Goal: Check status: Check status

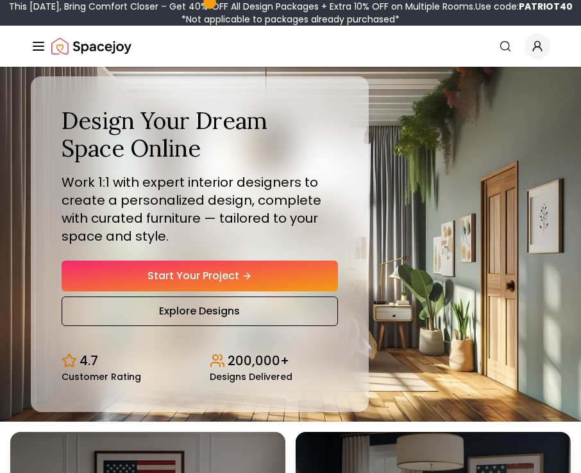
click at [541, 46] on icon "Global" at bounding box center [537, 46] width 13 height 13
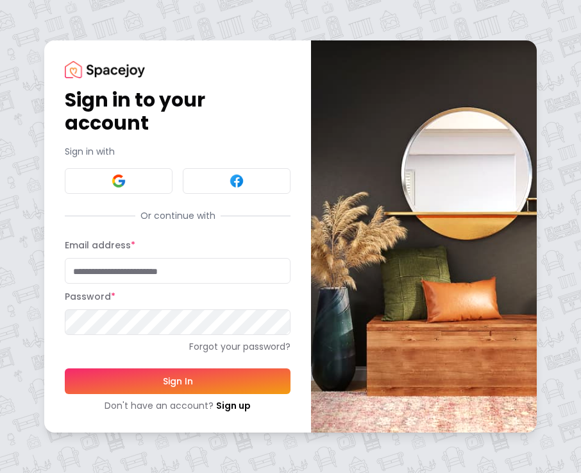
click at [96, 276] on input "Email address *" at bounding box center [178, 271] width 226 height 26
type input "**********"
click at [65, 368] on button "Sign In" at bounding box center [178, 381] width 226 height 26
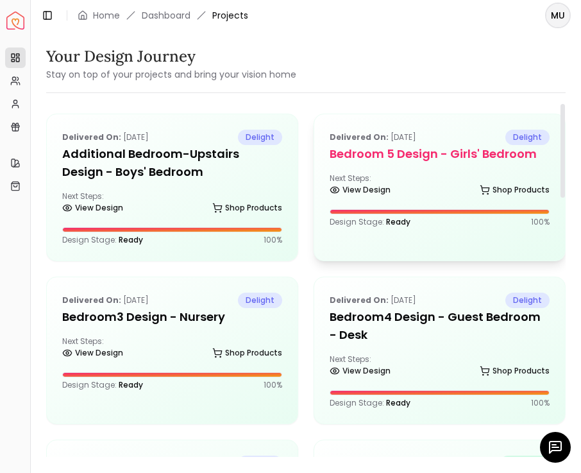
click at [425, 157] on h5 "Bedroom 5 design - Girls' Bedroom" at bounding box center [440, 154] width 220 height 18
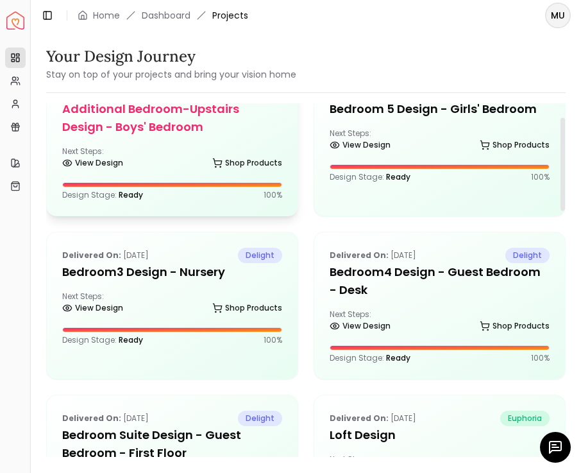
scroll to position [56, 0]
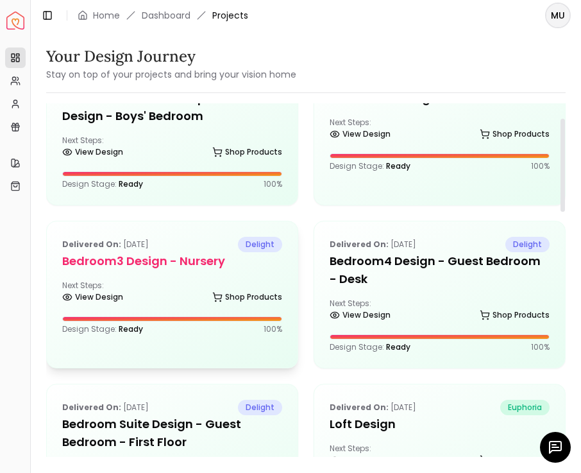
click at [167, 279] on div "Delivered on: [DATE] delight Bedroom3 design - Nursery Next Steps: View Design …" at bounding box center [172, 285] width 251 height 128
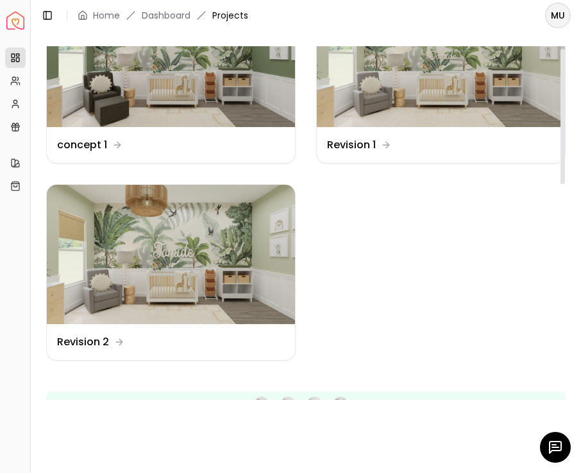
scroll to position [191, 0]
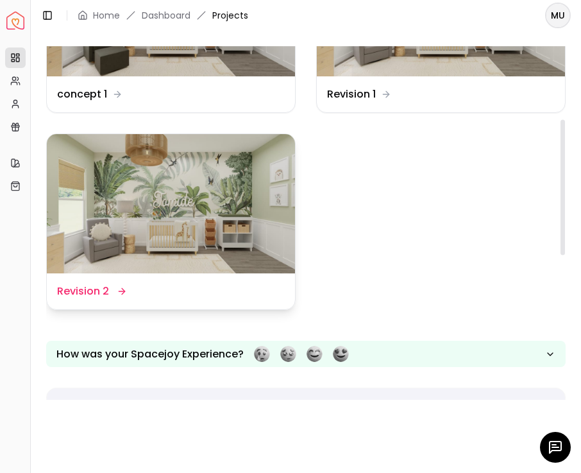
click at [212, 215] on img at bounding box center [171, 204] width 248 height 140
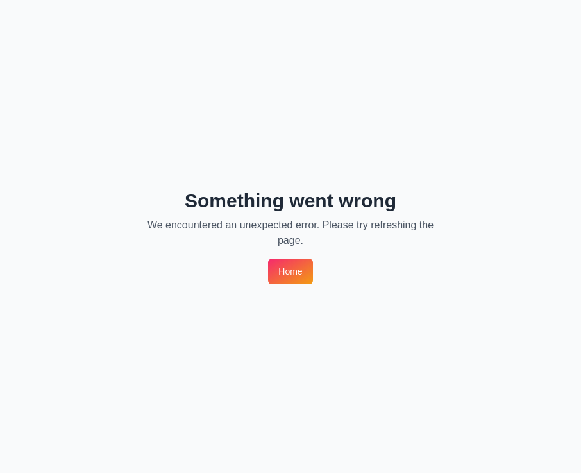
click at [289, 280] on link "Home" at bounding box center [290, 271] width 44 height 26
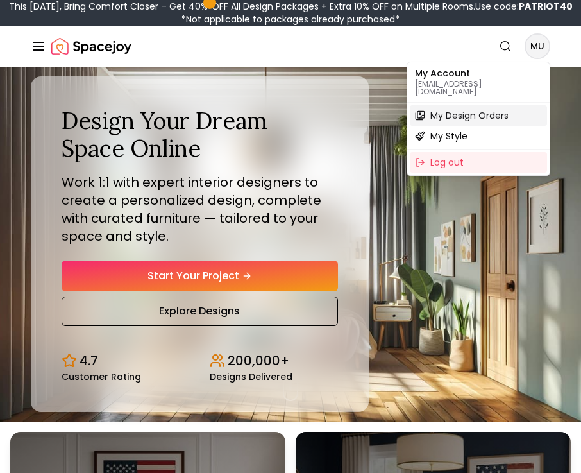
click at [468, 113] on span "My Design Orders" at bounding box center [469, 115] width 78 height 13
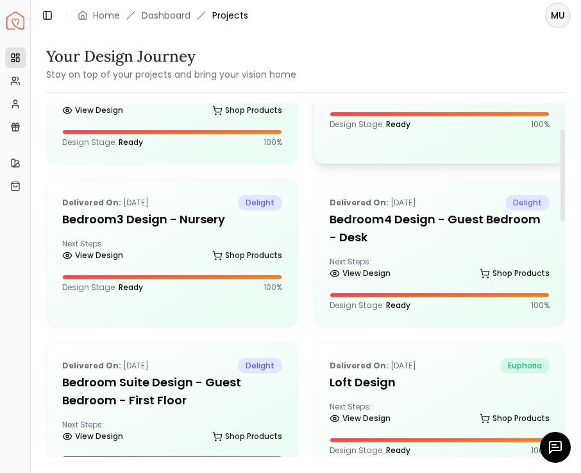
scroll to position [105, 0]
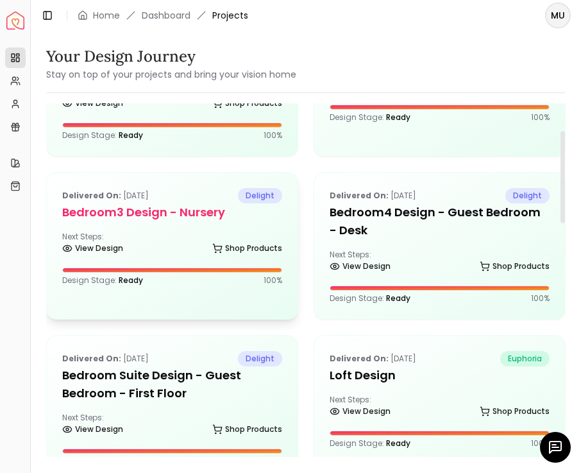
click at [200, 213] on h5 "Bedroom3 design - Nursery" at bounding box center [172, 212] width 220 height 18
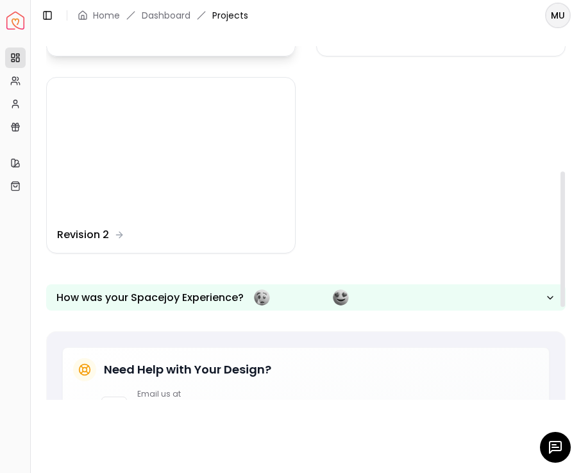
scroll to position [207, 0]
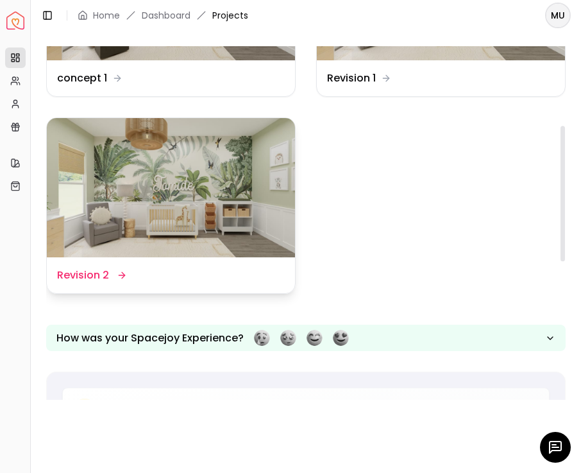
click at [185, 247] on img at bounding box center [171, 188] width 248 height 140
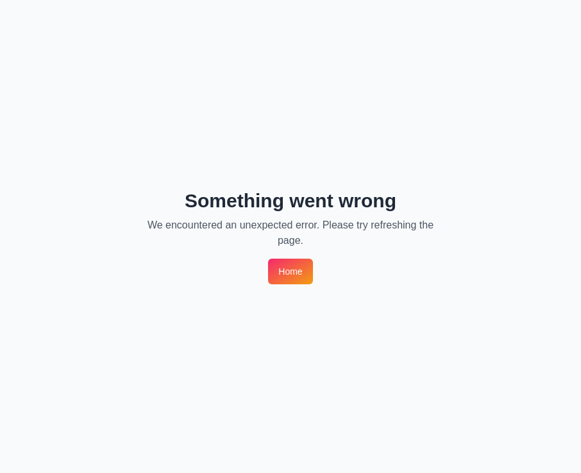
click at [290, 258] on div "Something went wrong We encountered an unexpected error. Please try refreshing …" at bounding box center [290, 236] width 581 height 473
click at [289, 273] on link "Home" at bounding box center [290, 271] width 44 height 26
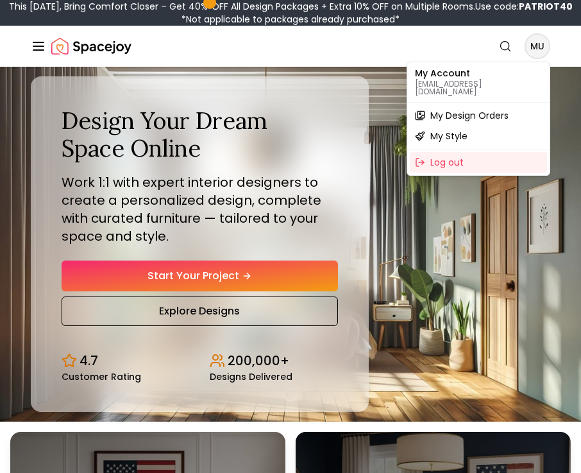
click at [487, 109] on span "My Design Orders" at bounding box center [469, 115] width 78 height 13
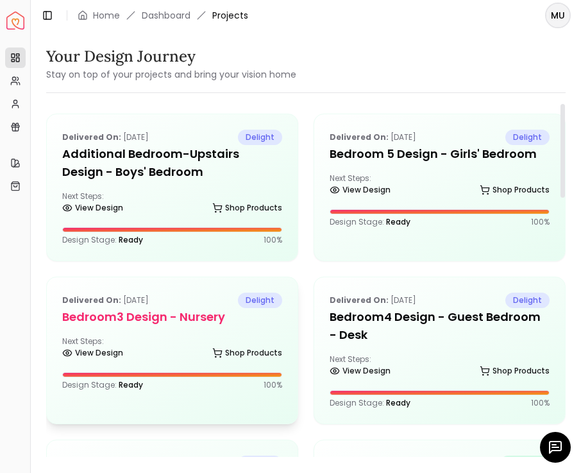
click at [200, 316] on h5 "Bedroom3 design - Nursery" at bounding box center [172, 317] width 220 height 18
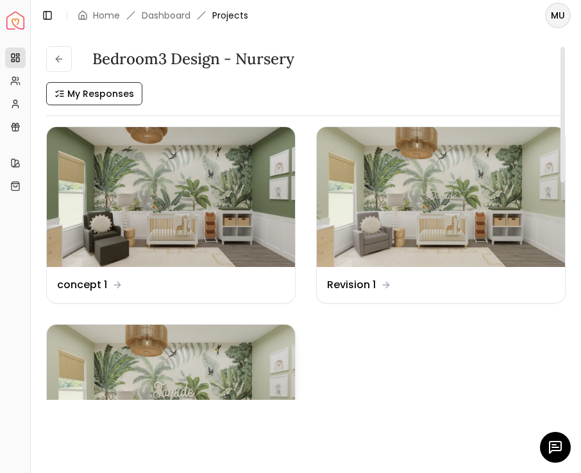
click at [205, 373] on img at bounding box center [171, 395] width 248 height 140
